Goal: Task Accomplishment & Management: Use online tool/utility

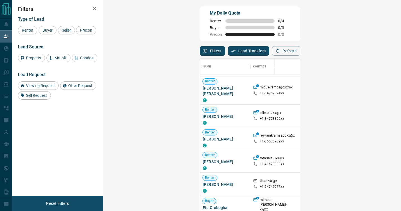
scroll to position [225, 0]
click at [68, 32] on div "Seller" at bounding box center [66, 30] width 17 height 8
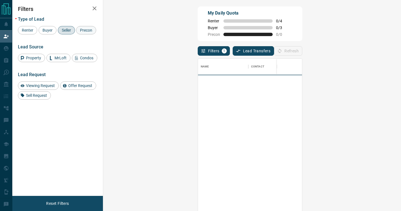
scroll to position [0, 0]
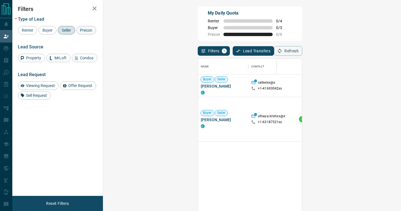
click at [87, 30] on span "Precon" at bounding box center [86, 30] width 16 height 4
click at [65, 27] on div "Seller" at bounding box center [66, 30] width 17 height 8
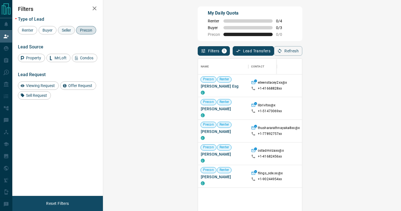
click at [59, 29] on div "Seller" at bounding box center [66, 30] width 17 height 8
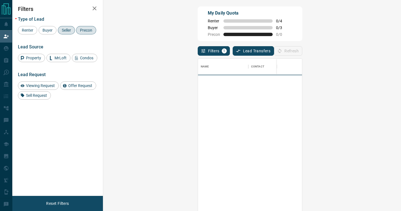
click at [84, 32] on span "Precon" at bounding box center [86, 30] width 16 height 4
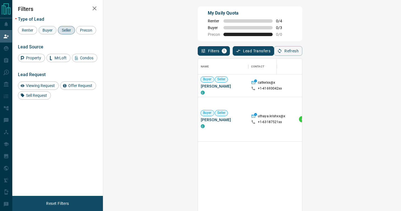
click at [50, 30] on span "Buyer" at bounding box center [48, 30] width 14 height 4
click at [63, 31] on span "Seller" at bounding box center [66, 30] width 13 height 4
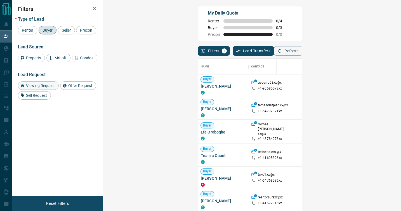
click at [44, 86] on span "Viewing Request" at bounding box center [40, 85] width 33 height 4
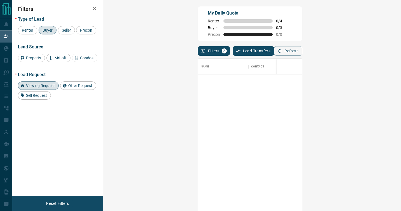
click at [41, 82] on div "Viewing Request" at bounding box center [38, 85] width 41 height 8
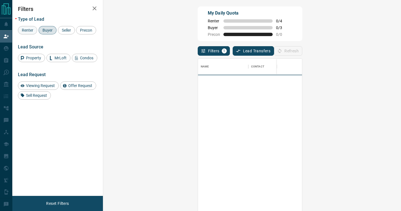
click at [31, 27] on div "Renter" at bounding box center [27, 30] width 19 height 8
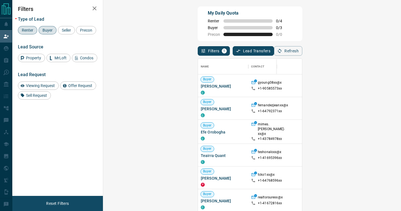
click at [48, 29] on span "Buyer" at bounding box center [48, 30] width 14 height 4
click at [39, 85] on span "Viewing Request" at bounding box center [40, 85] width 33 height 4
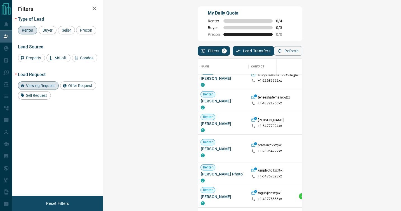
scroll to position [456, 0]
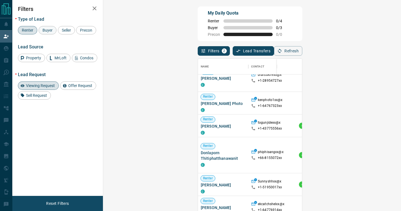
click at [47, 30] on span "Buyer" at bounding box center [48, 30] width 14 height 4
click at [32, 30] on span "Renter" at bounding box center [27, 30] width 15 height 4
click at [48, 84] on span "Viewing Request" at bounding box center [40, 85] width 33 height 4
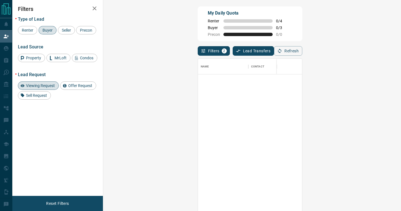
click at [48, 84] on span "Viewing Request" at bounding box center [40, 85] width 33 height 4
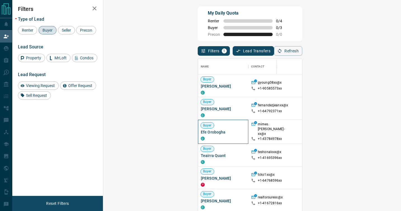
click at [201, 131] on span "Efe Orobogha" at bounding box center [223, 132] width 45 height 6
click at [103, 118] on div "My Daily Quota Renter 0 / 4 Buyer 0 / 3 Precon 0 / 0 Filters 1 Lead Transfers 0…" at bounding box center [206, 90] width 389 height 180
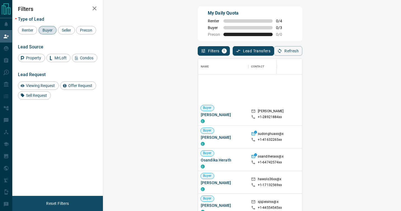
scroll to position [1515, 0]
